Goal: Information Seeking & Learning: Learn about a topic

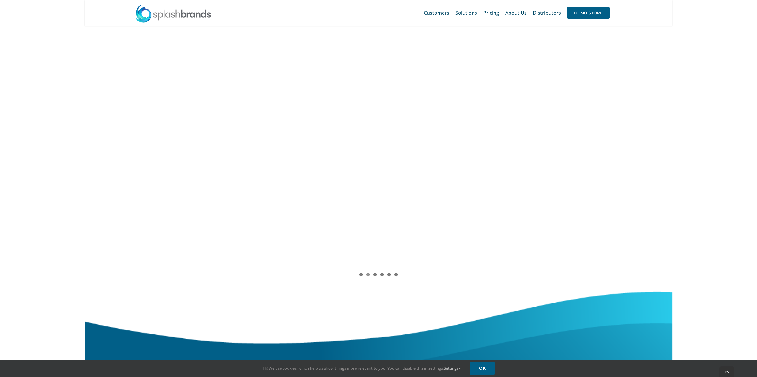
scroll to position [521, 0]
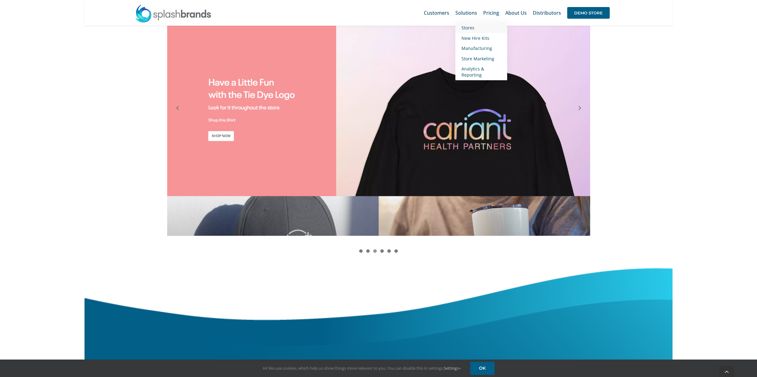
click at [467, 24] on link "Stores" at bounding box center [481, 28] width 52 height 10
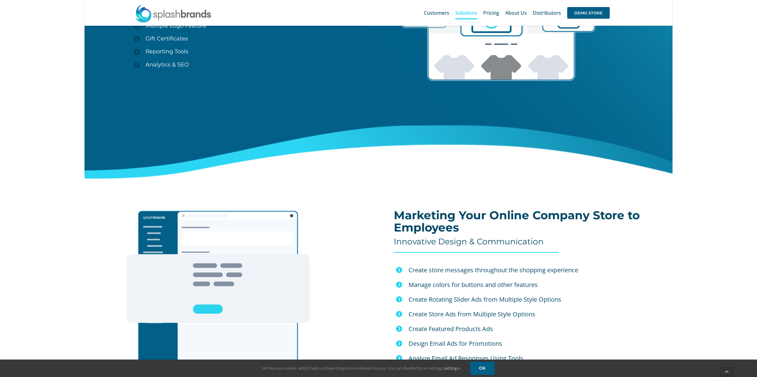
scroll to position [919, 0]
click at [486, 13] on span "Pricing" at bounding box center [491, 12] width 16 height 5
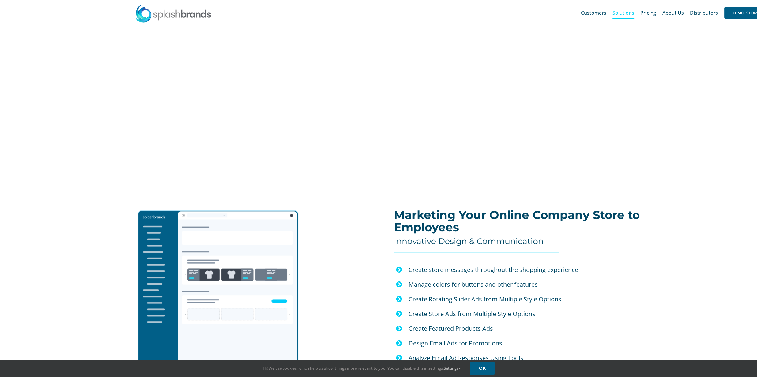
scroll to position [913, 0]
